Goal: Check status: Check status

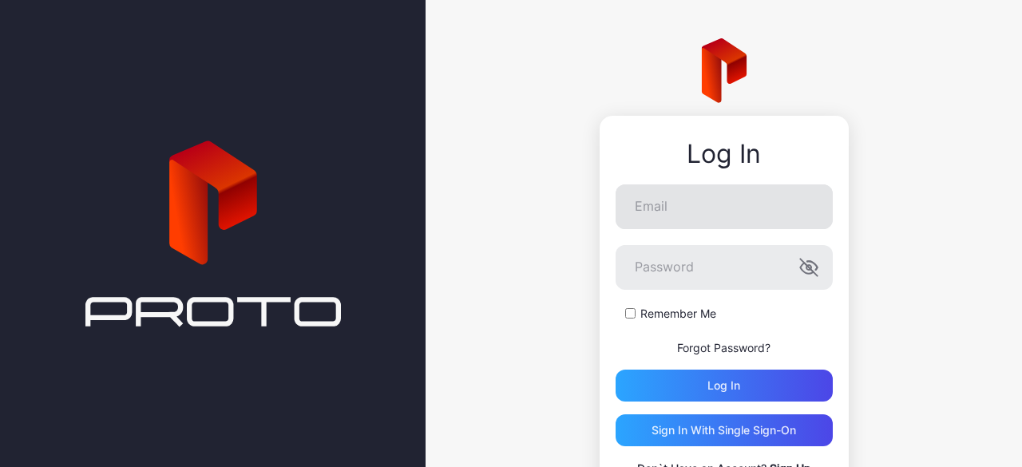
click at [668, 208] on input "Email" at bounding box center [724, 206] width 217 height 45
type input "**********"
click at [730, 403] on div "**********" at bounding box center [724, 331] width 217 height 294
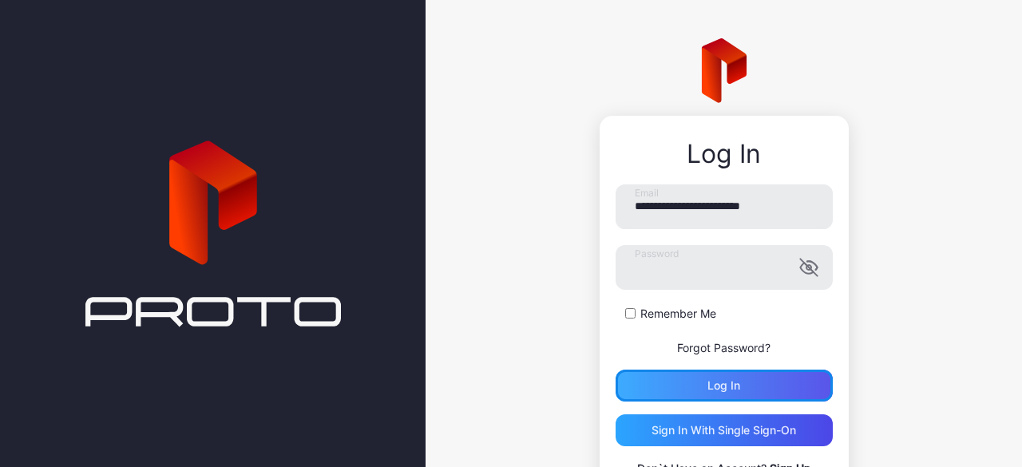
click at [746, 388] on button "Log in" at bounding box center [724, 386] width 217 height 32
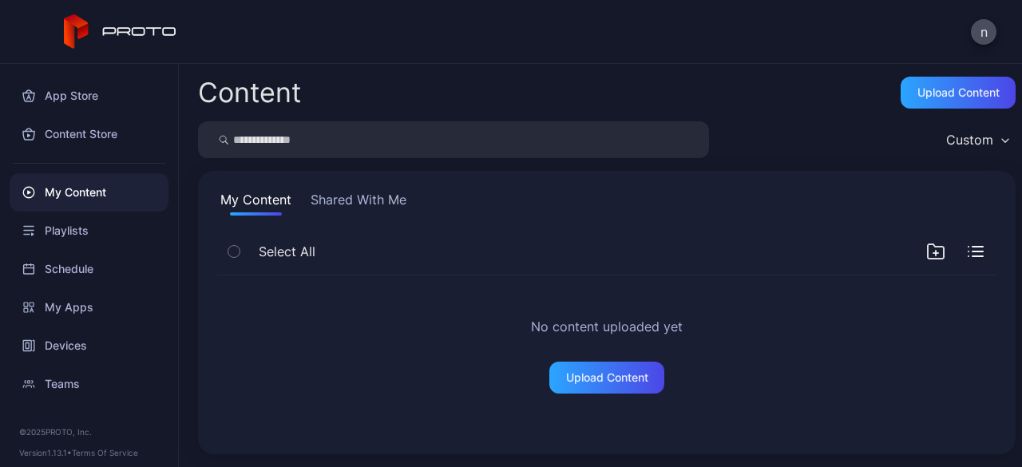
click at [371, 208] on button "Shared With Me" at bounding box center [358, 203] width 102 height 26
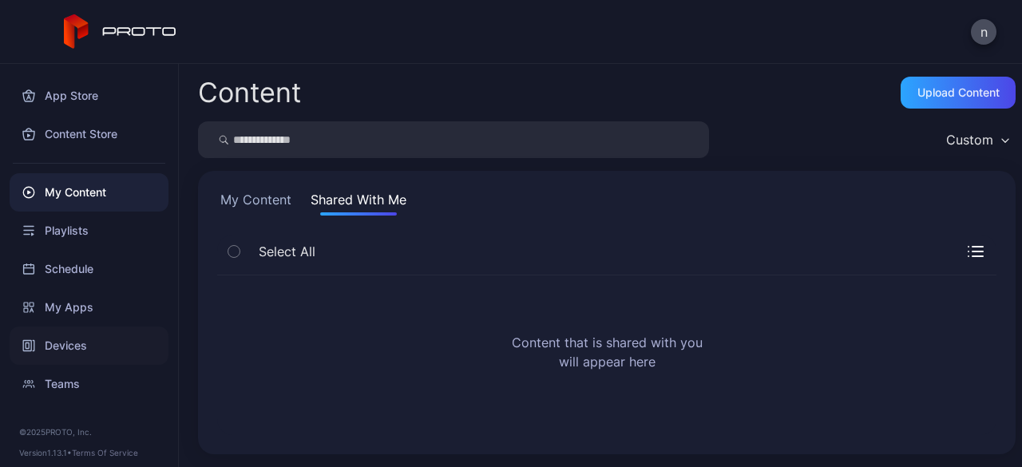
click at [94, 347] on div "Devices" at bounding box center [89, 346] width 159 height 38
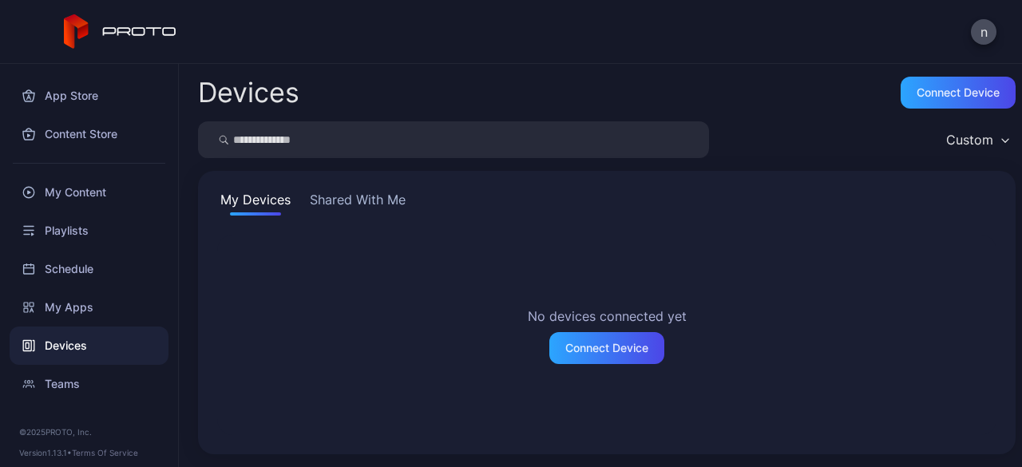
click at [352, 200] on button "Shared With Me" at bounding box center [358, 203] width 102 height 26
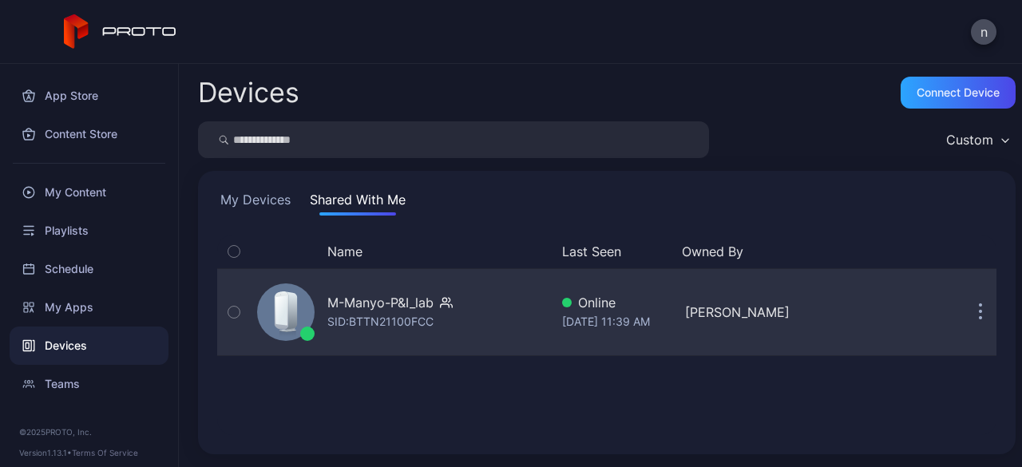
click at [239, 315] on icon "button" at bounding box center [233, 312] width 11 height 18
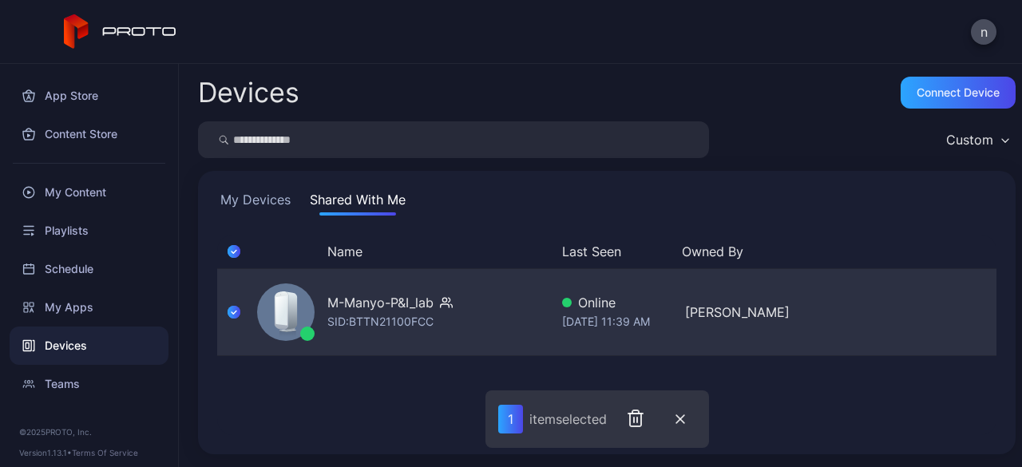
click at [359, 315] on div "SID: BTTN21100FCC" at bounding box center [380, 321] width 106 height 19
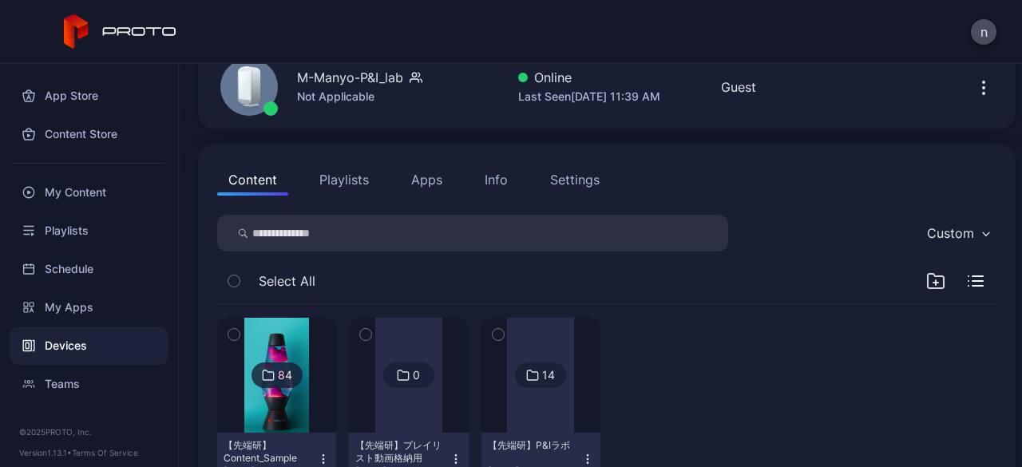
scroll to position [94, 0]
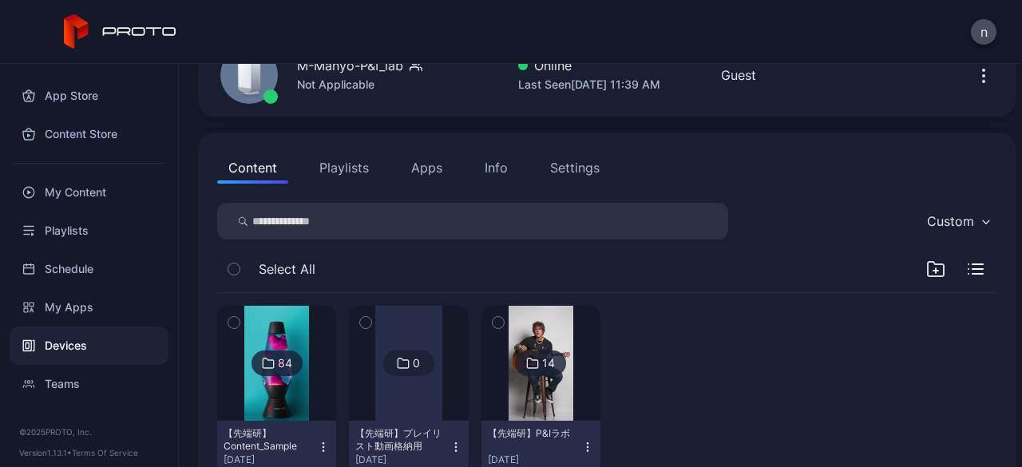
click at [509, 359] on img at bounding box center [541, 363] width 65 height 115
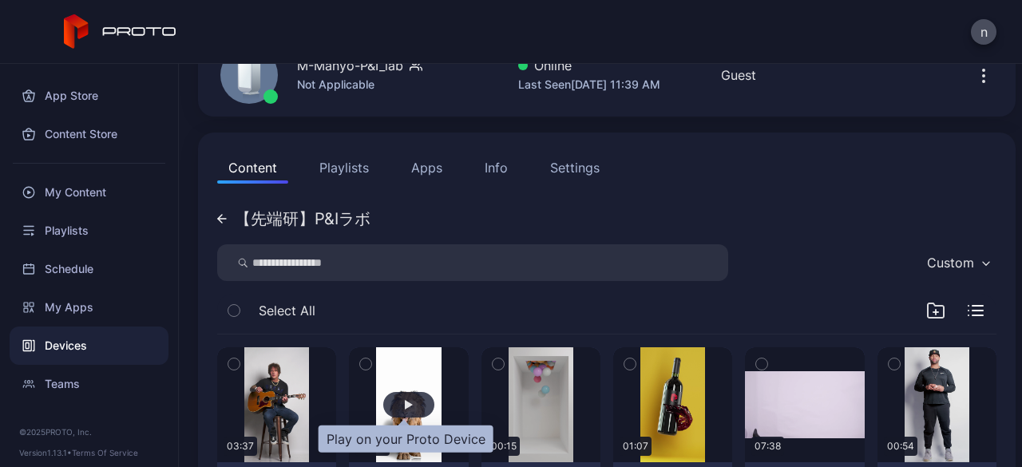
click at [399, 392] on div "button" at bounding box center [408, 405] width 51 height 26
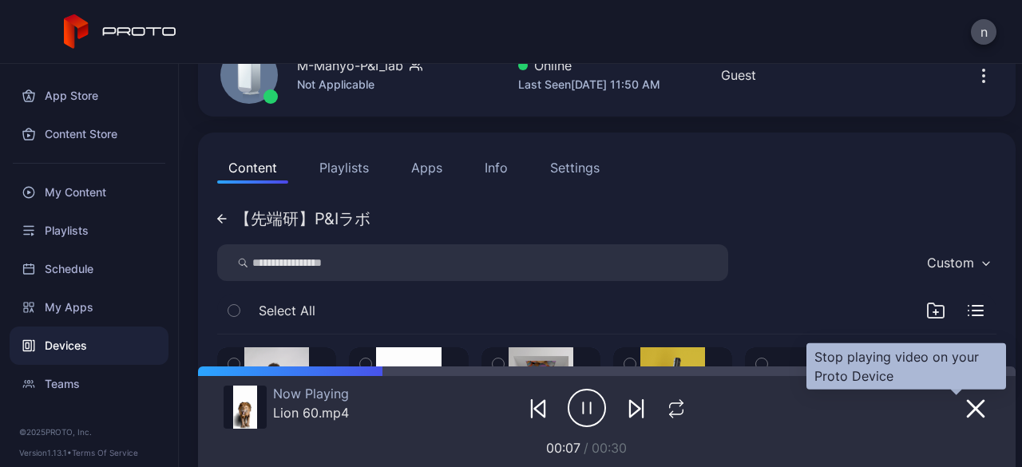
click at [966, 410] on icon "button" at bounding box center [975, 408] width 19 height 19
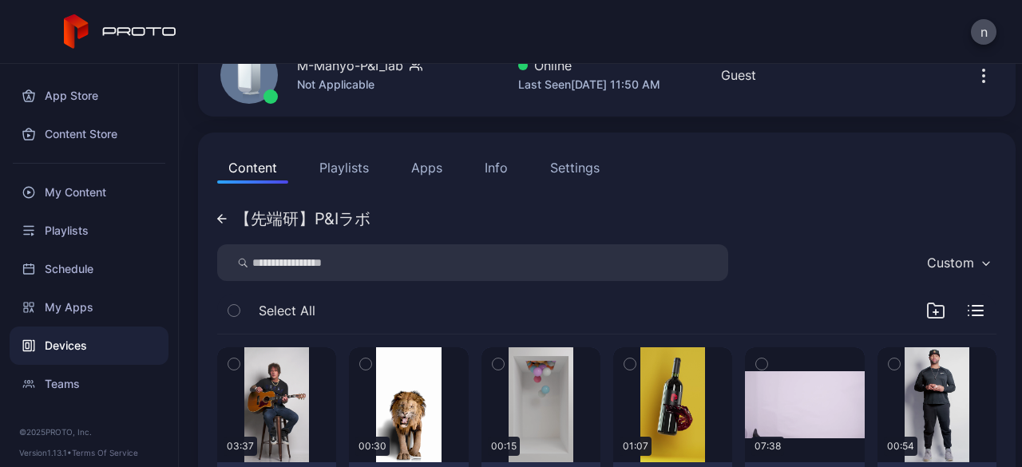
click at [442, 170] on button "Apps" at bounding box center [427, 168] width 54 height 32
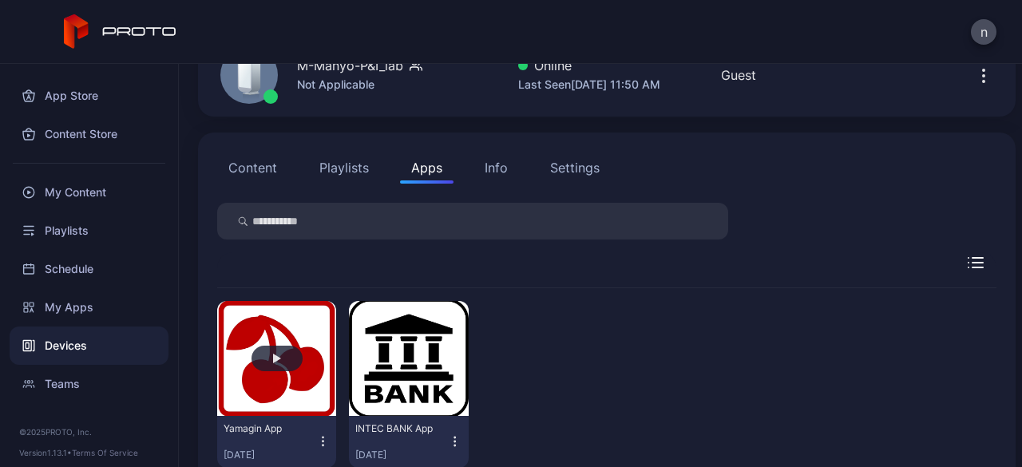
click at [256, 376] on button "button" at bounding box center [276, 358] width 119 height 115
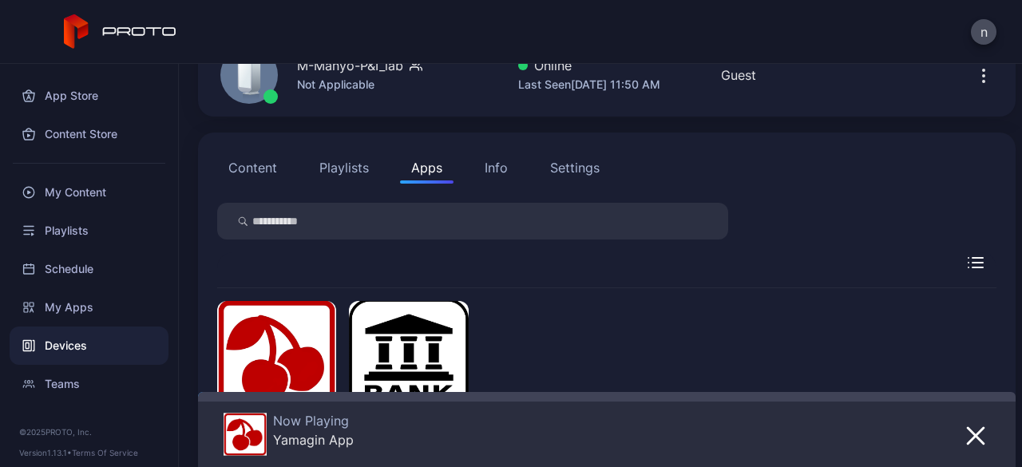
click at [260, 440] on img at bounding box center [245, 434] width 43 height 43
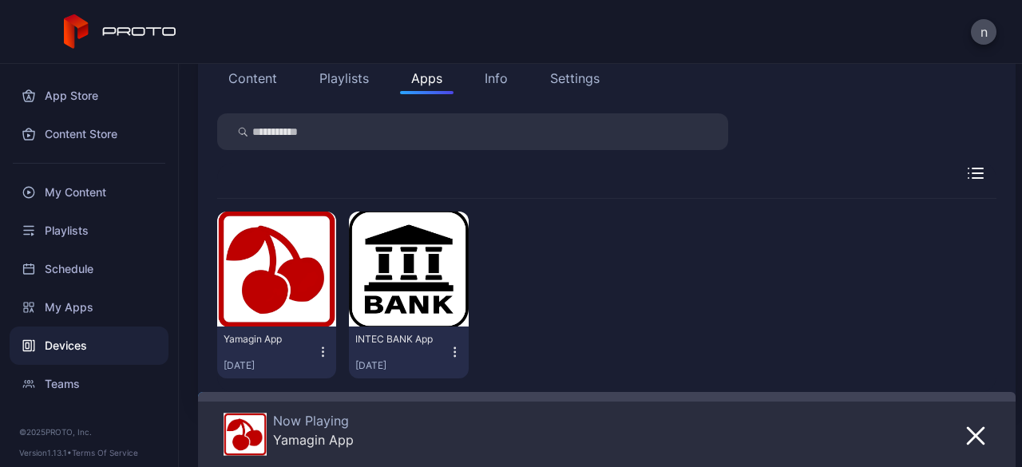
scroll to position [172, 0]
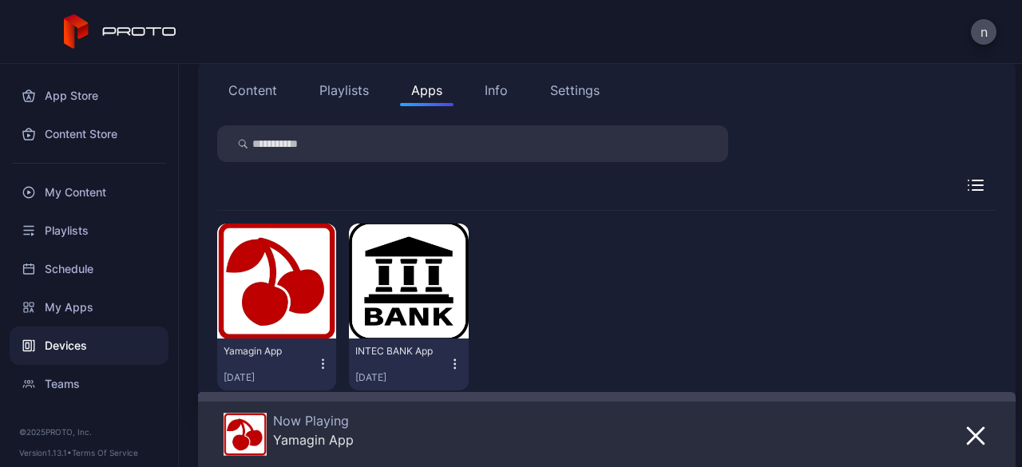
click at [323, 361] on icon "button" at bounding box center [323, 364] width 14 height 16
click at [490, 426] on div "Now Playing Yamagin App" at bounding box center [556, 435] width 664 height 45
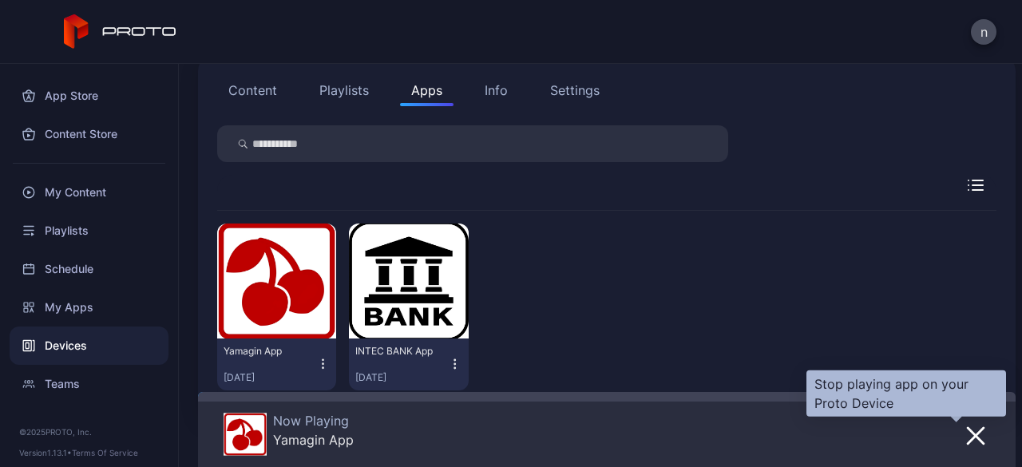
click at [968, 440] on icon "button" at bounding box center [976, 436] width 16 height 16
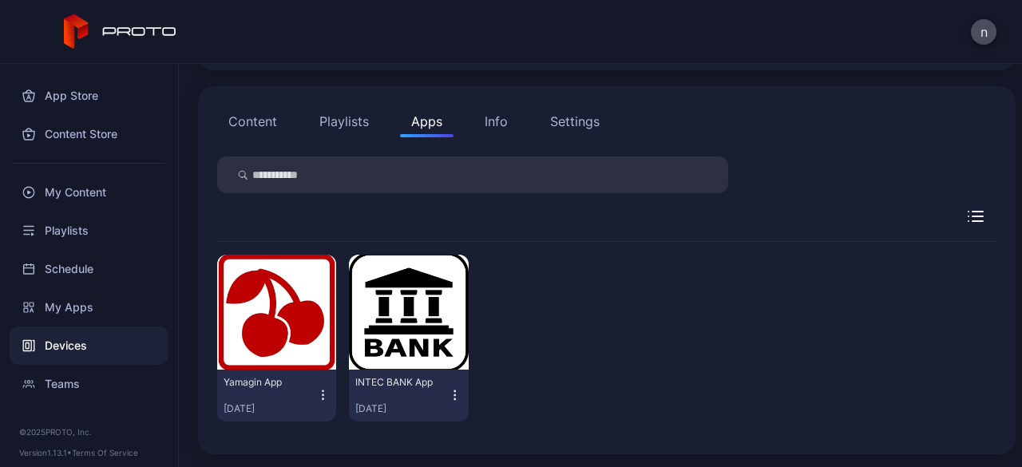
click at [889, 288] on div "Yamagin App [DATE] INTEC BANK App [DATE]" at bounding box center [606, 338] width 779 height 192
click at [584, 116] on div "Settings" at bounding box center [575, 121] width 50 height 19
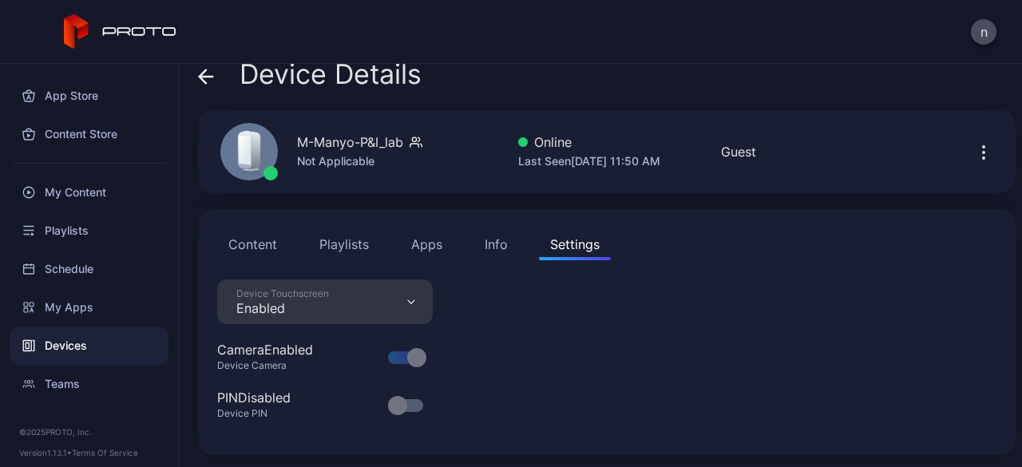
click at [506, 247] on button "Info" at bounding box center [497, 244] width 46 height 32
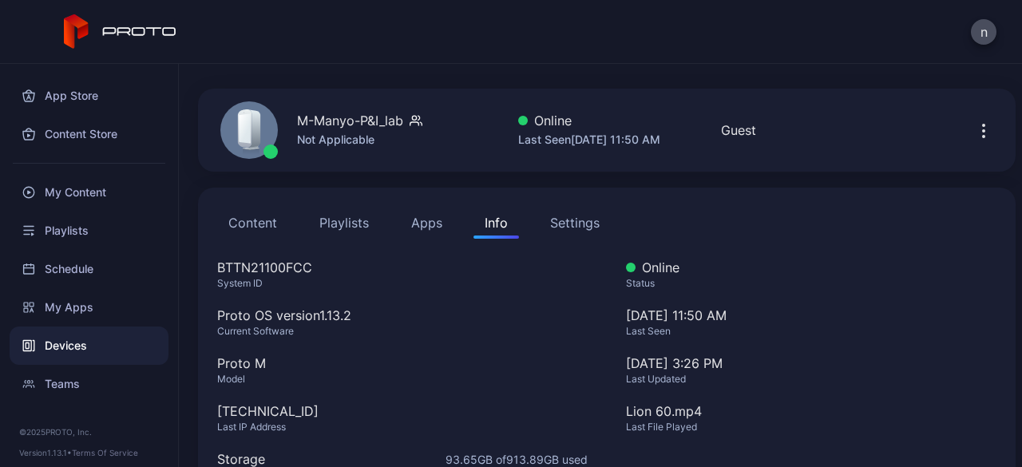
scroll to position [0, 0]
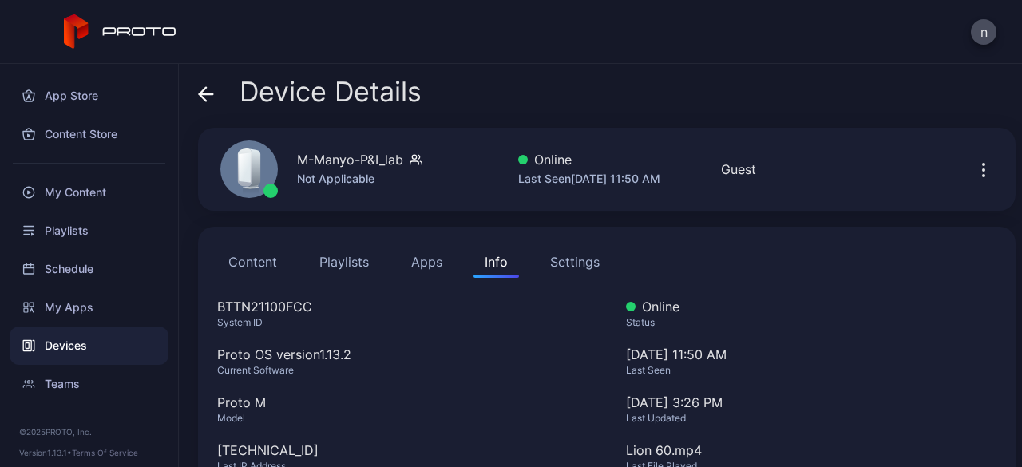
click at [355, 257] on button "Playlists" at bounding box center [344, 262] width 72 height 32
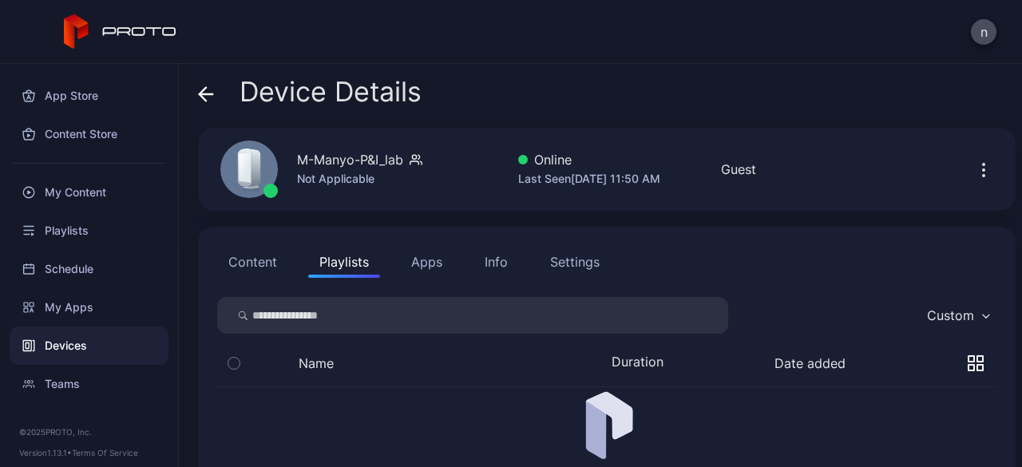
click at [219, 258] on button "Content" at bounding box center [252, 262] width 71 height 32
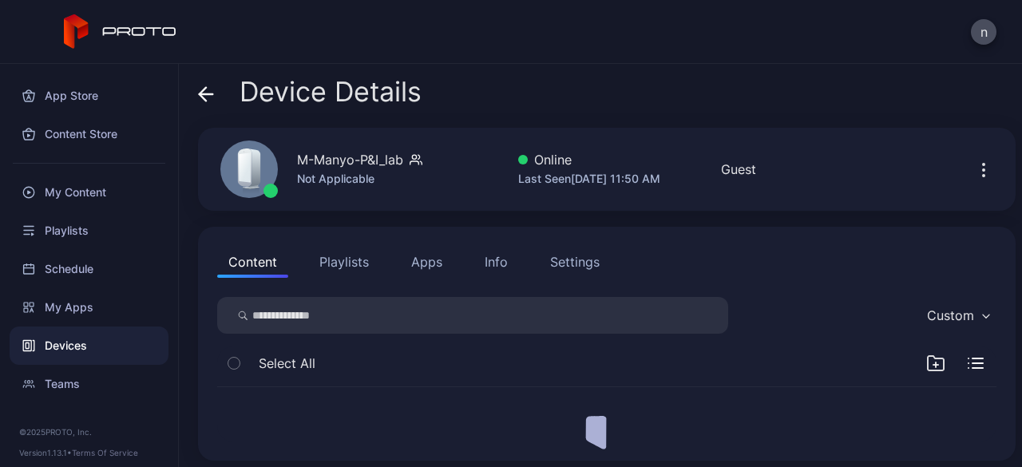
click at [219, 258] on button "Content" at bounding box center [252, 262] width 71 height 32
